Goal: Transaction & Acquisition: Register for event/course

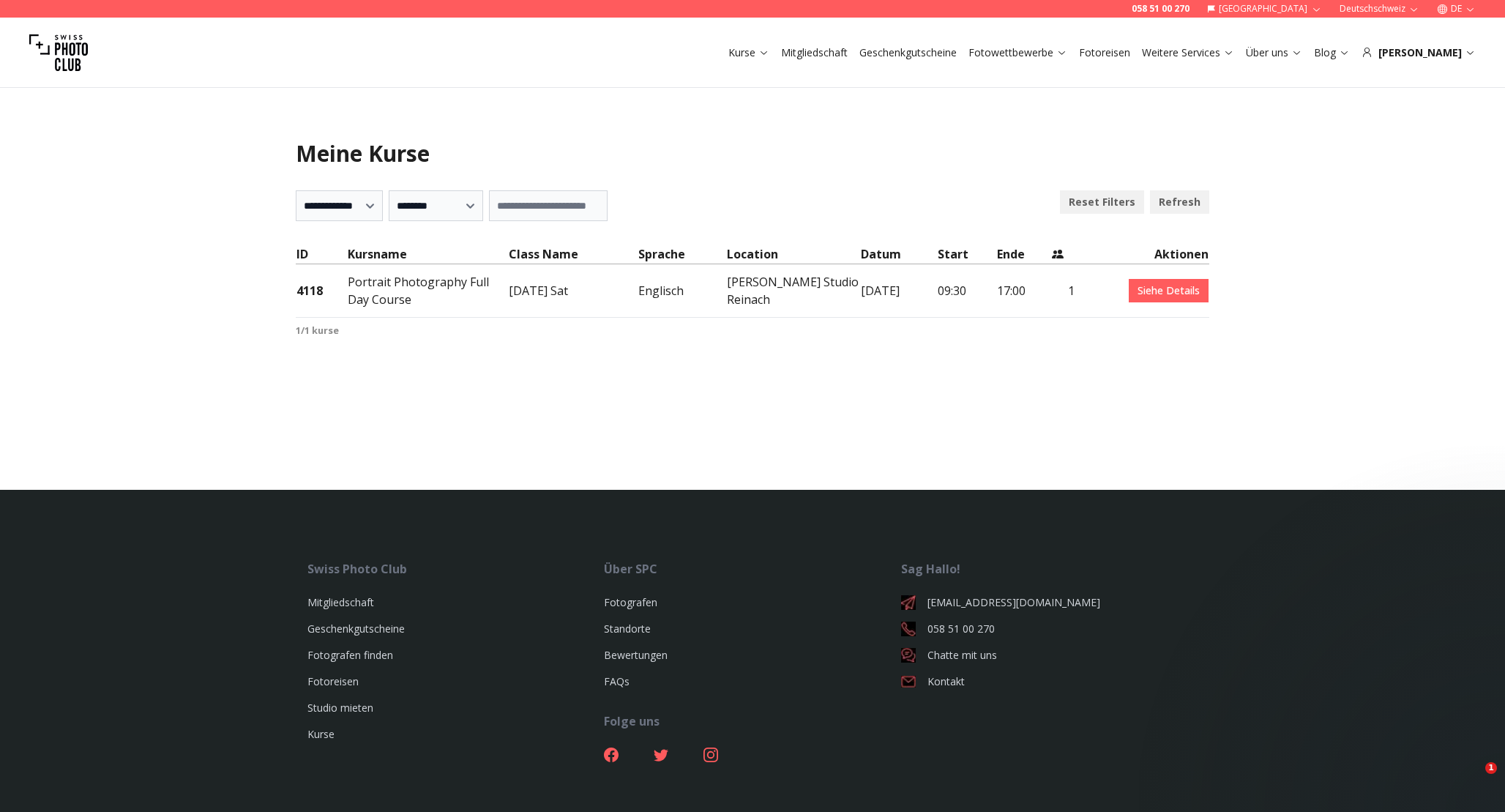
select select "***"
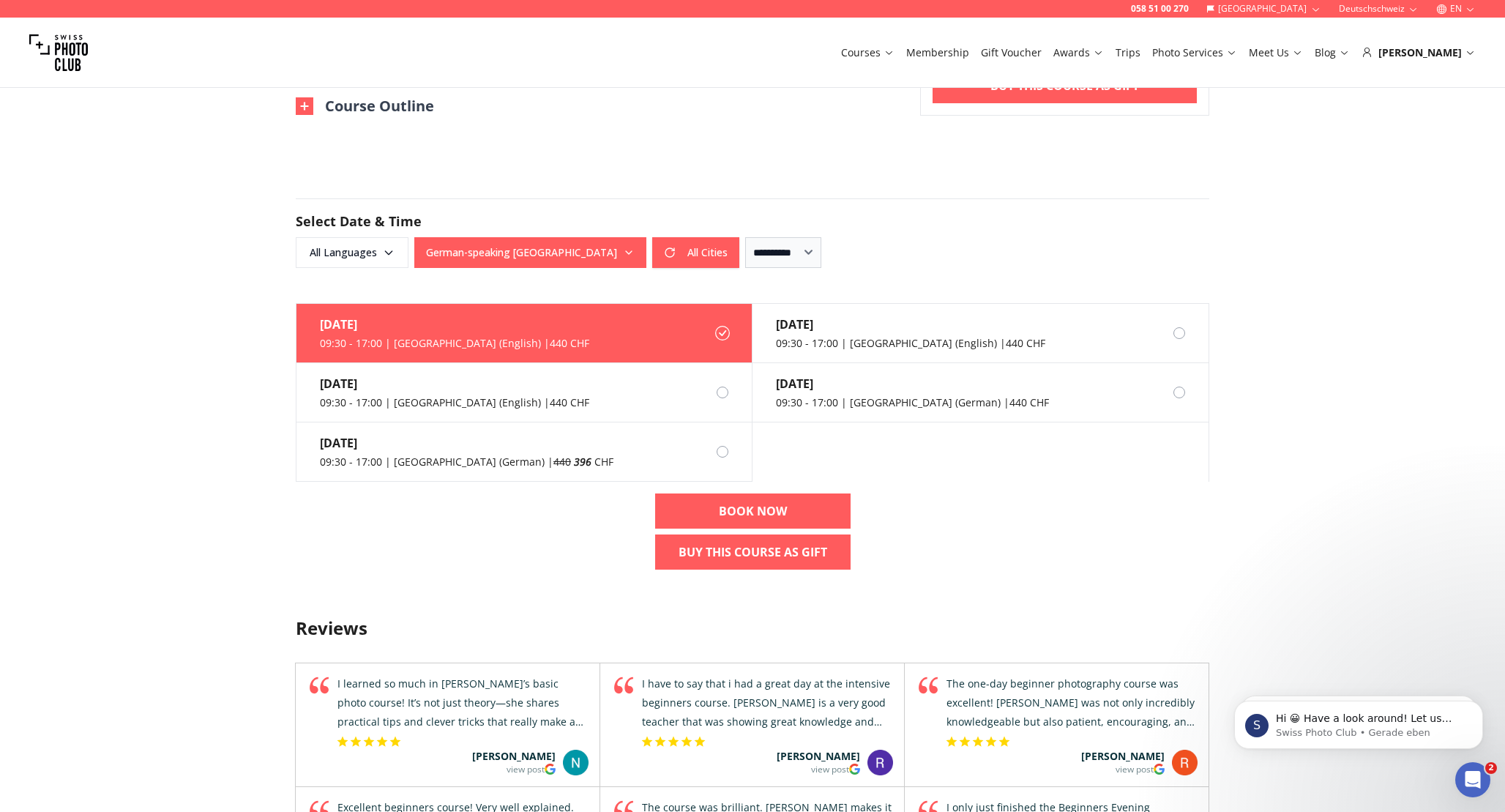
scroll to position [1157, 0]
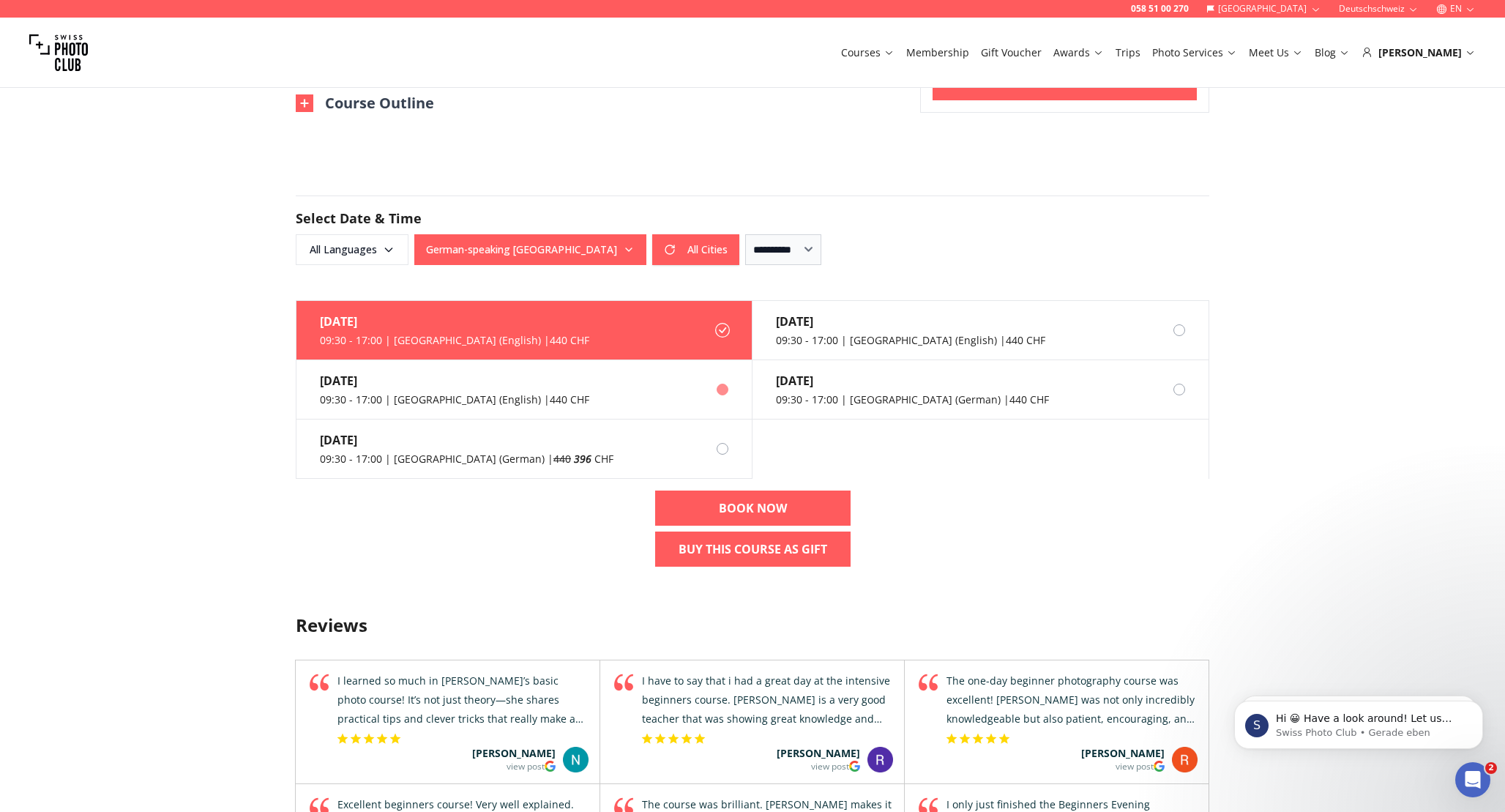
click at [718, 384] on div at bounding box center [722, 389] width 11 height 11
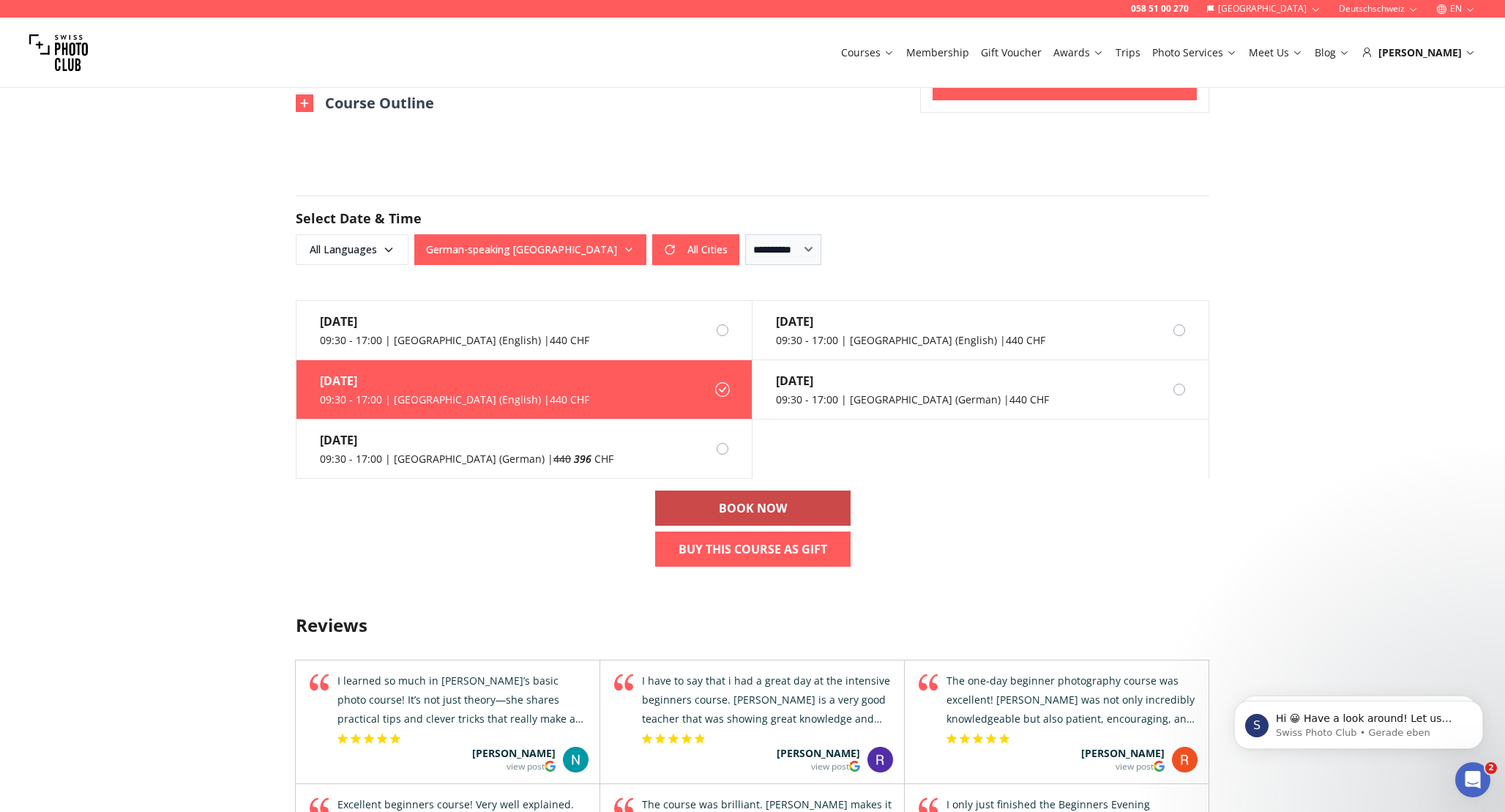
click at [757, 500] on b "BOOK NOW" at bounding box center [753, 508] width 68 height 17
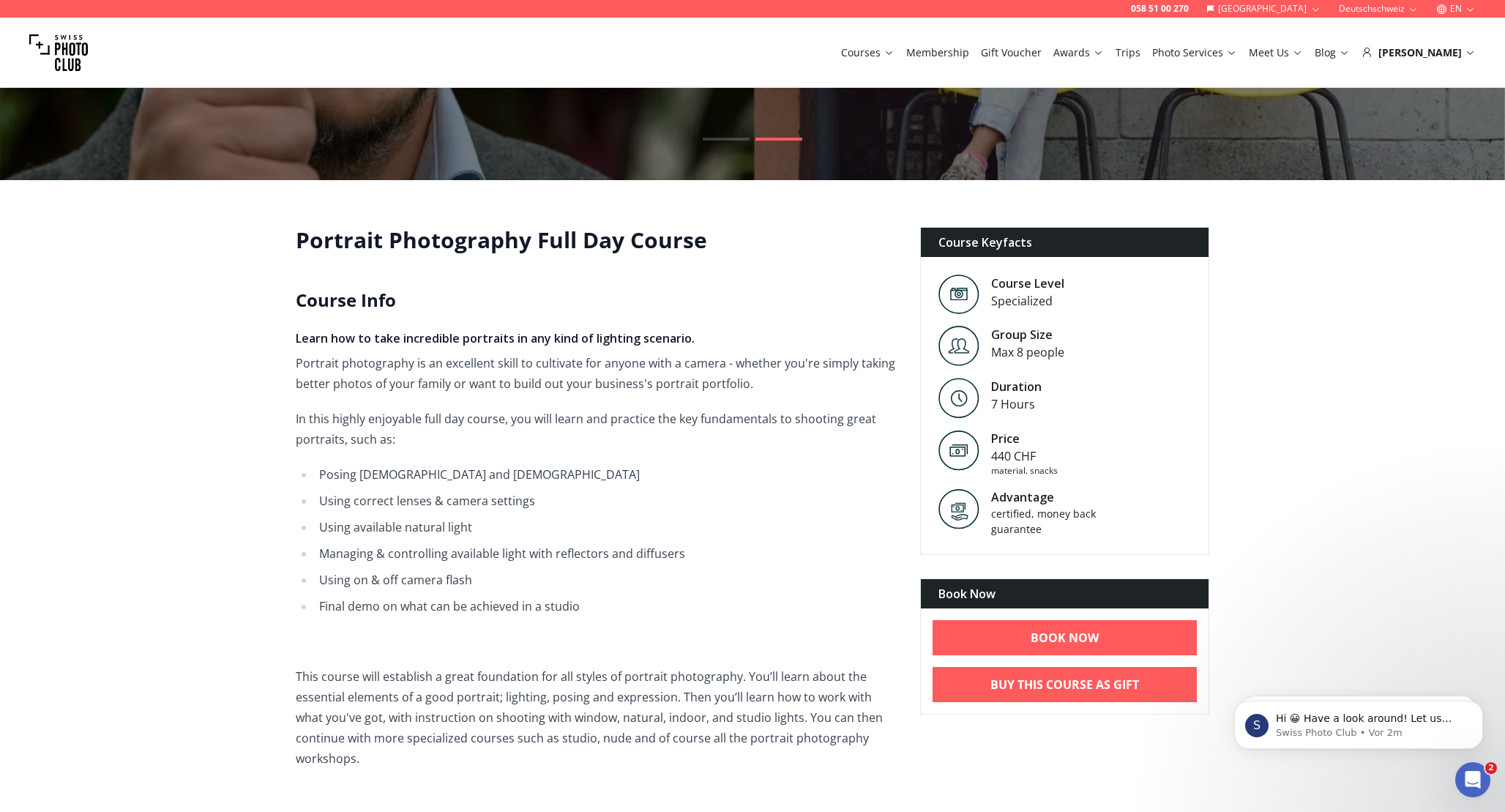
scroll to position [231, 0]
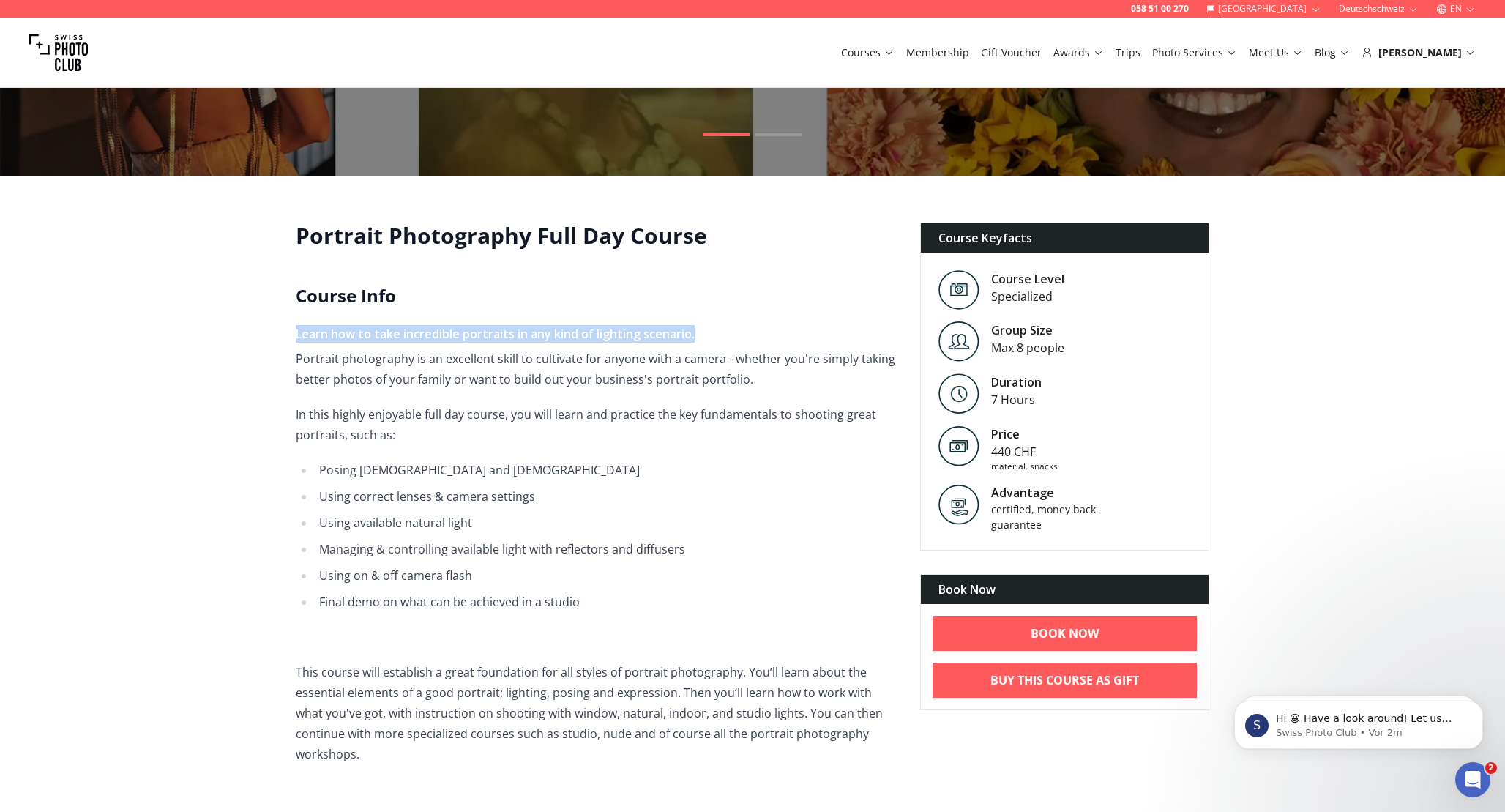
drag, startPoint x: 298, startPoint y: 333, endPoint x: 721, endPoint y: 327, distance: 423.0
click at [721, 327] on h4 "Learn how to take incredible portraits in any kind of lighting scenario." at bounding box center [596, 333] width 601 height 17
copy h4 "Learn how to take incredible portraits in any kind of lighting scenario."
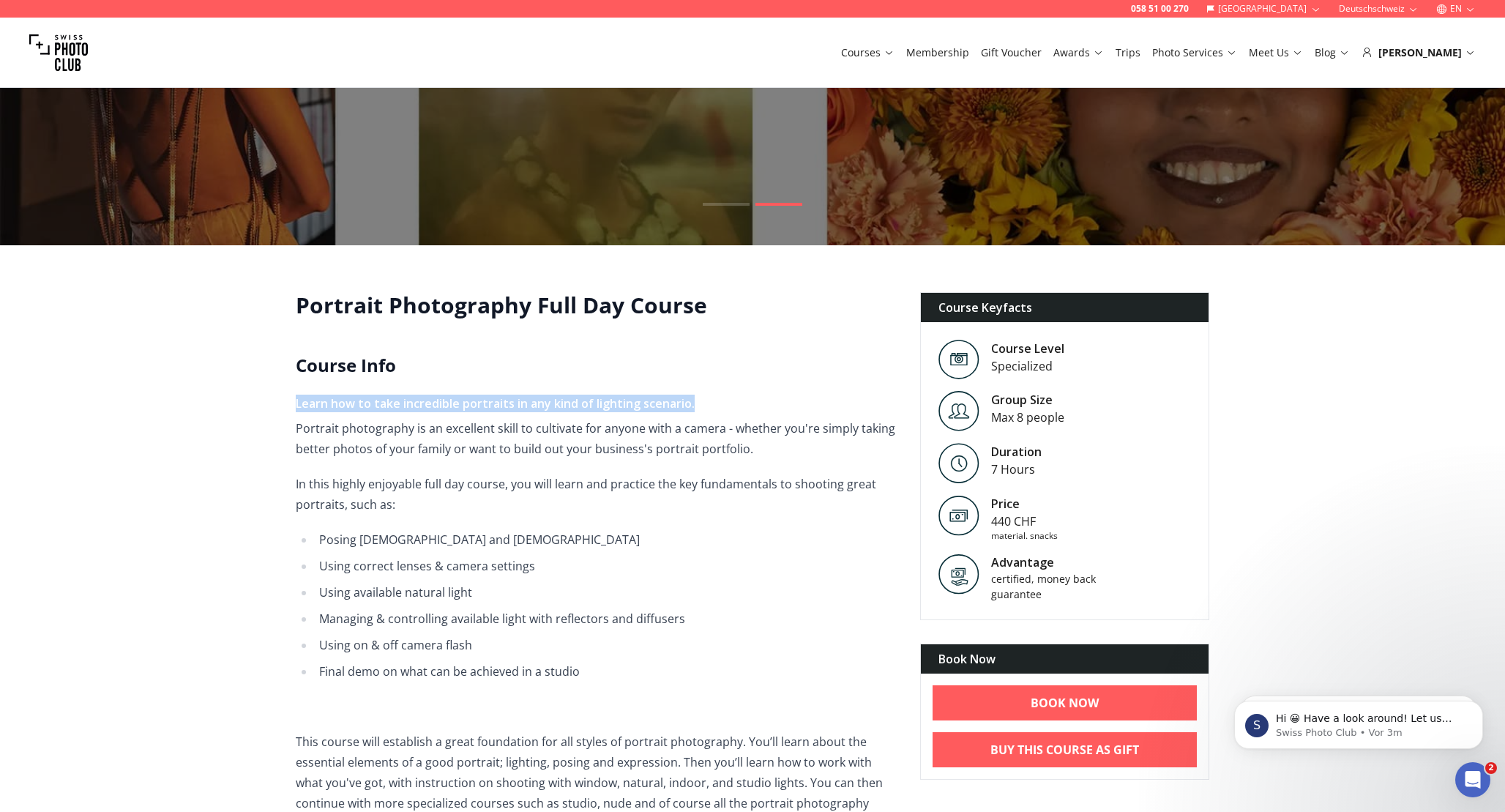
scroll to position [154, 0]
